Goal: Task Accomplishment & Management: Use online tool/utility

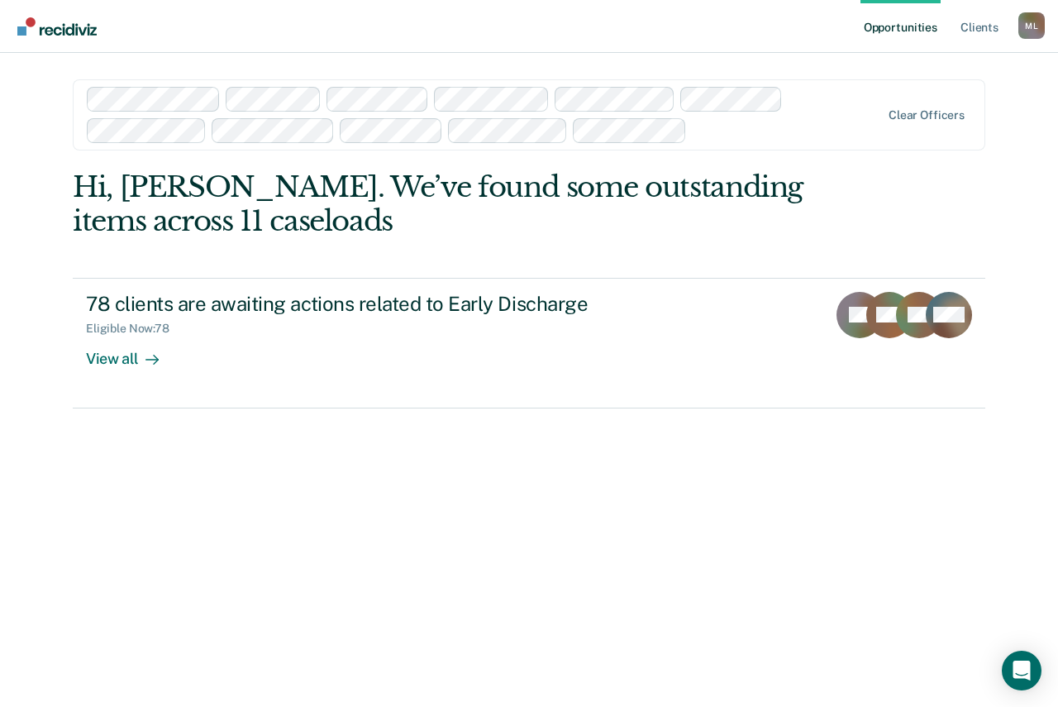
click at [67, 351] on main "Clear officers Hi, [PERSON_NAME]. We’ve found some outstanding items across 11 …" at bounding box center [529, 360] width 952 height 614
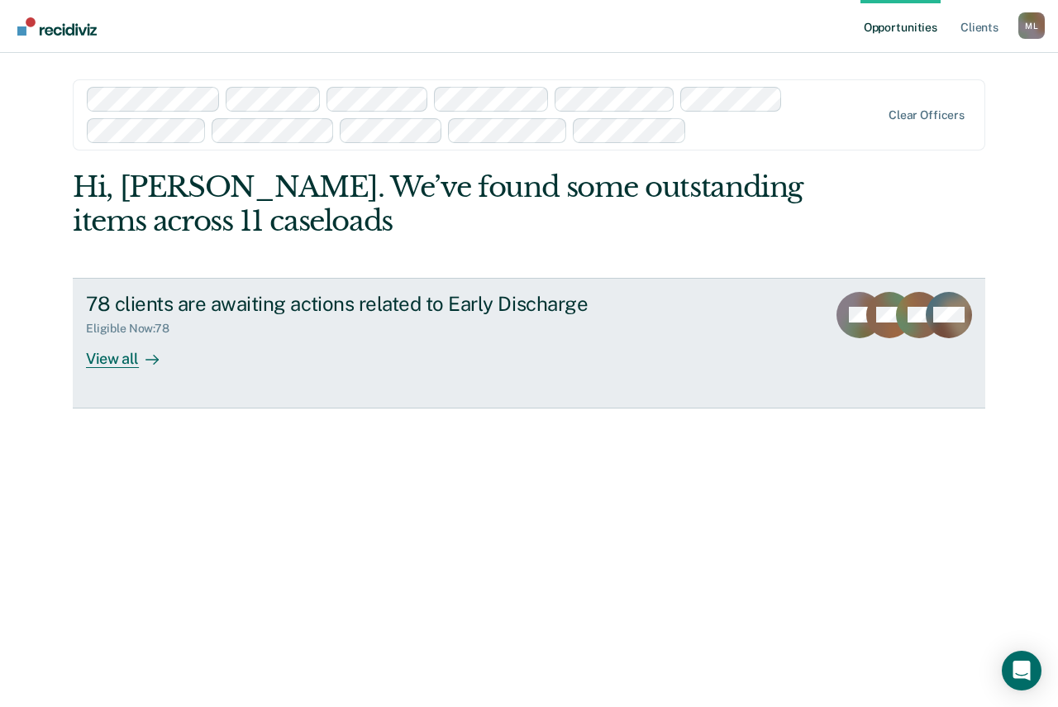
click at [103, 352] on div "View all" at bounding box center [132, 352] width 93 height 32
